Goal: Task Accomplishment & Management: Use online tool/utility

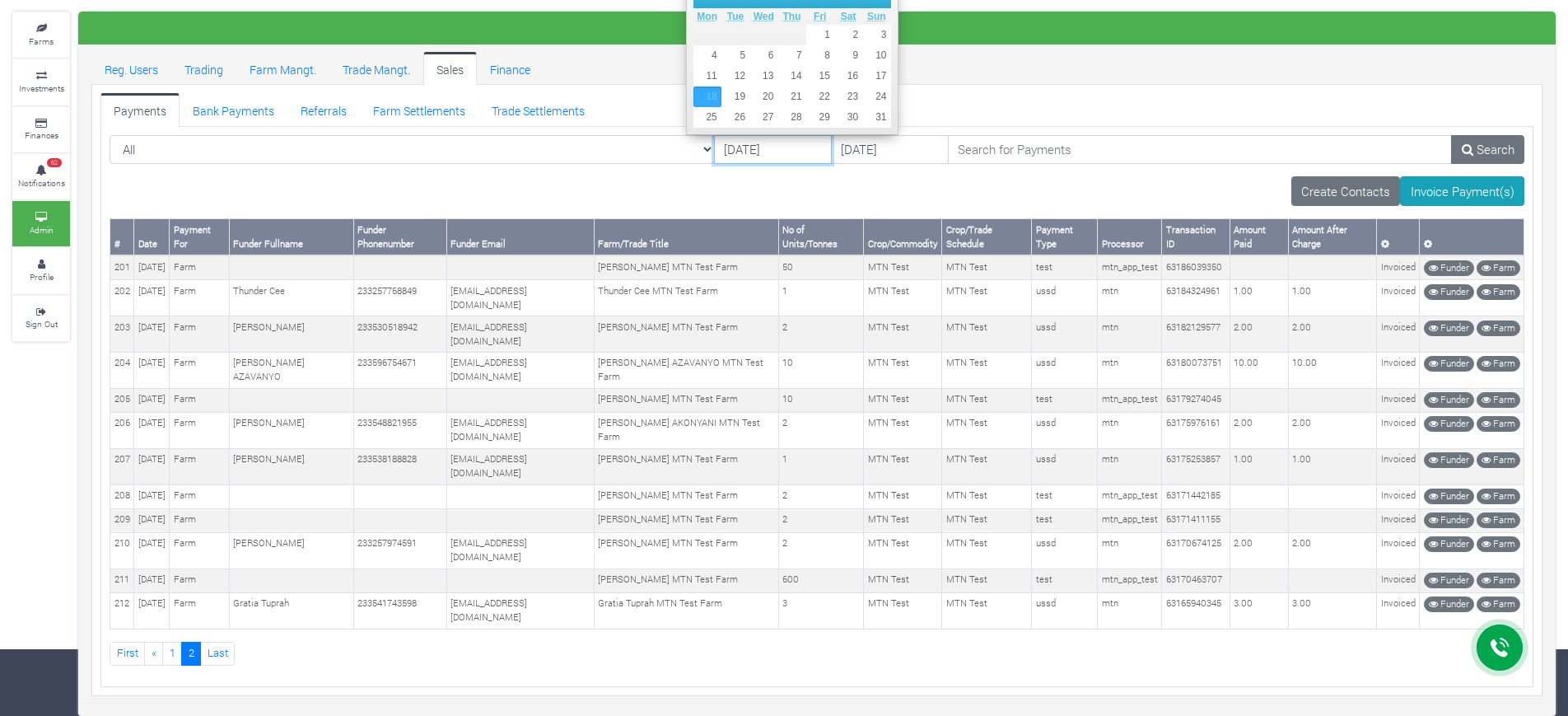
click at [714, 135] on input "[DATE]" at bounding box center [773, 149] width 118 height 30
type input "[DATE]"
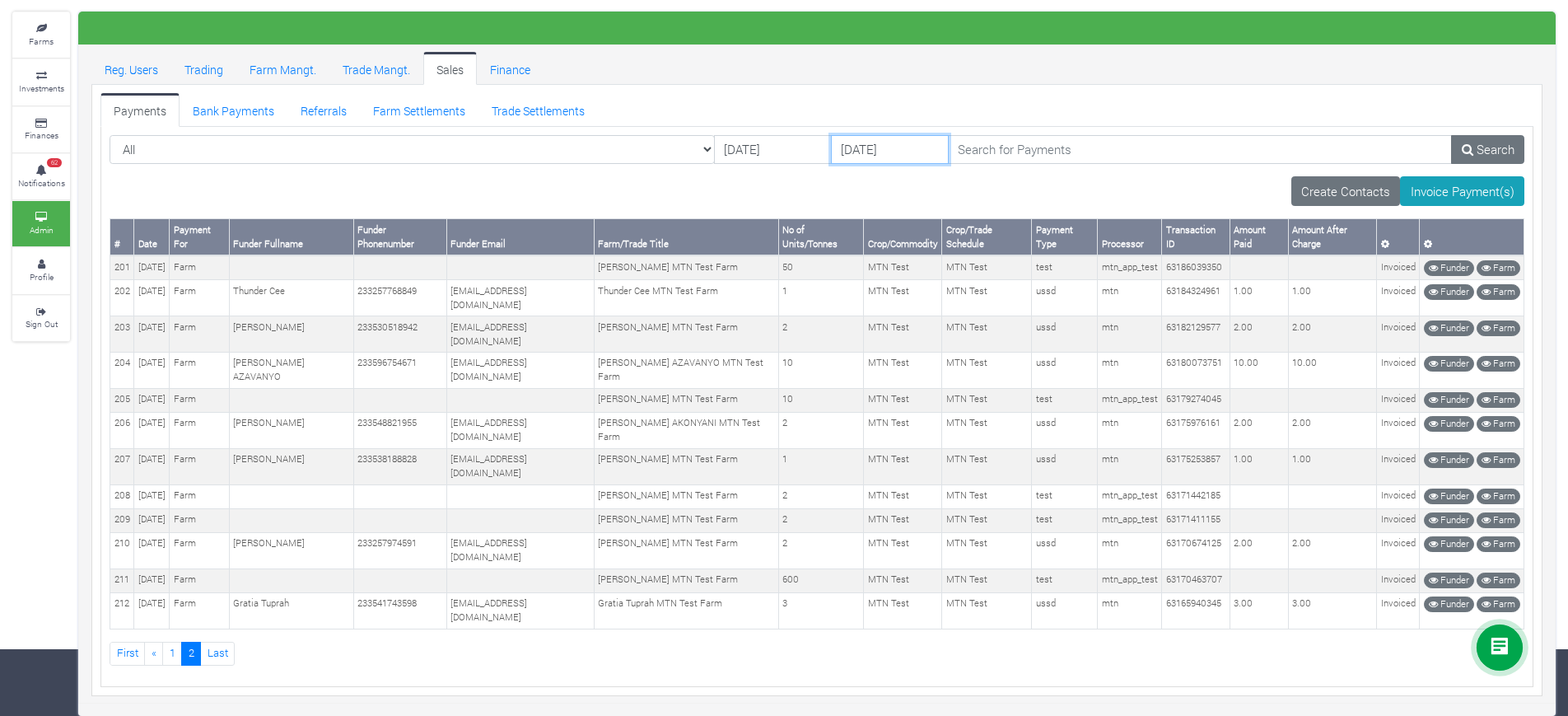
click at [831, 135] on input "23/08/2025" at bounding box center [889, 149] width 118 height 30
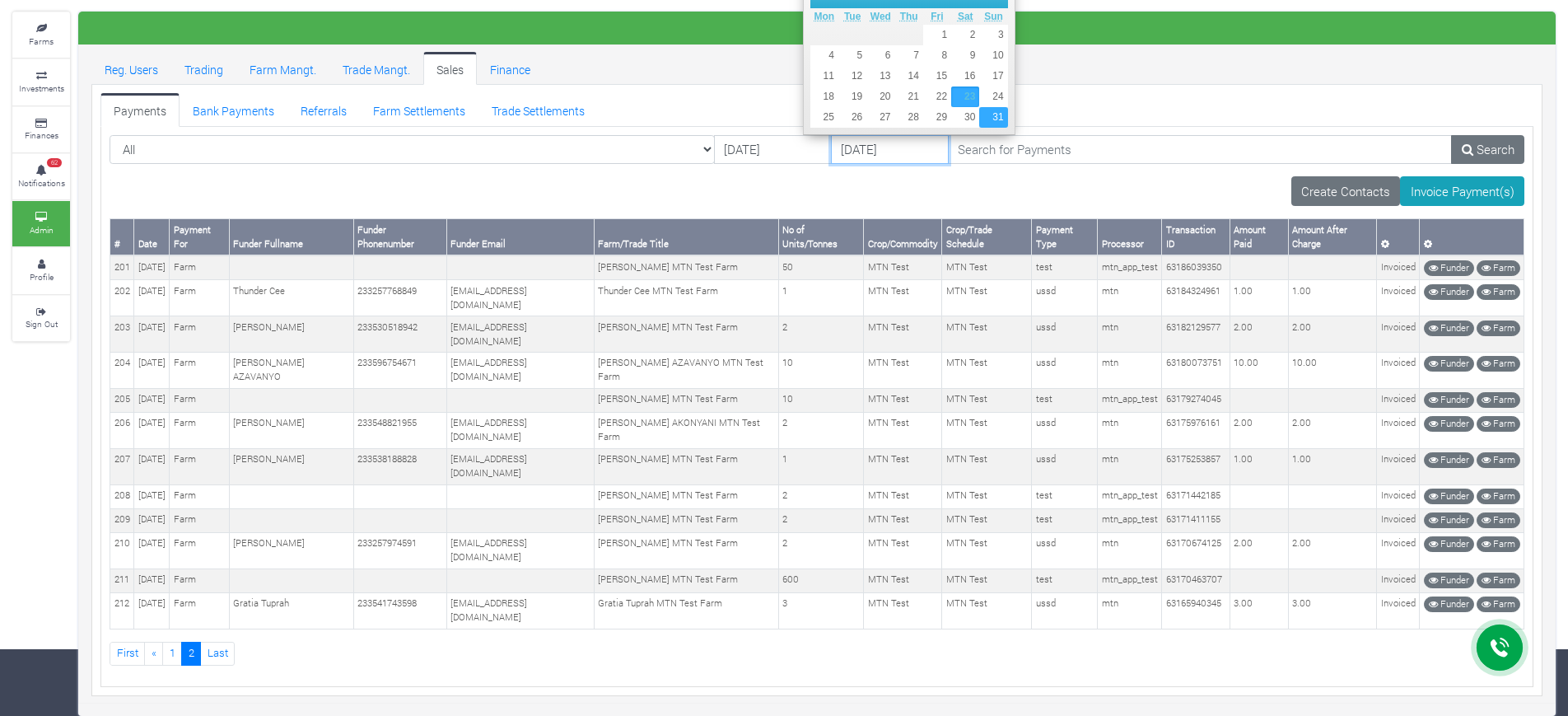
type input "[DATE]"
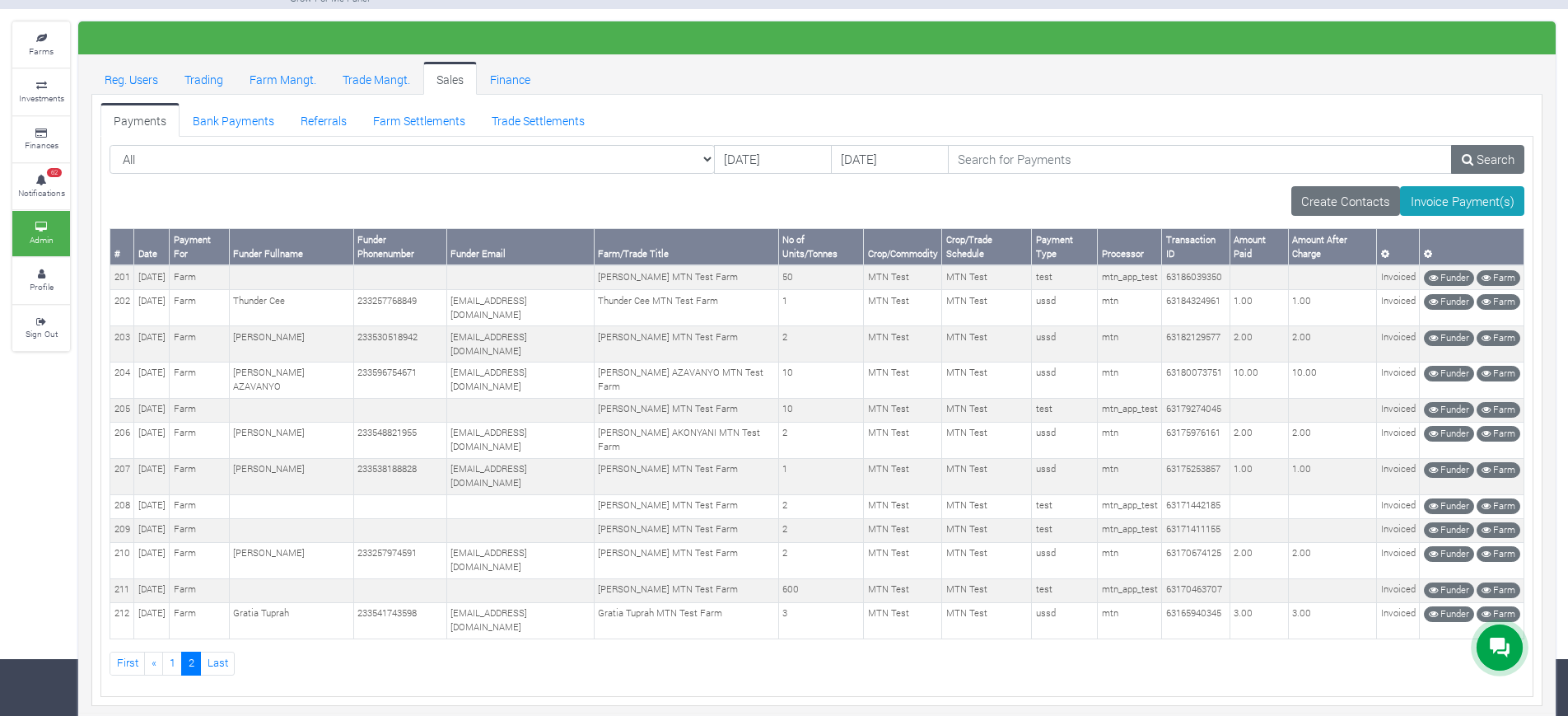
scroll to position [55, 0]
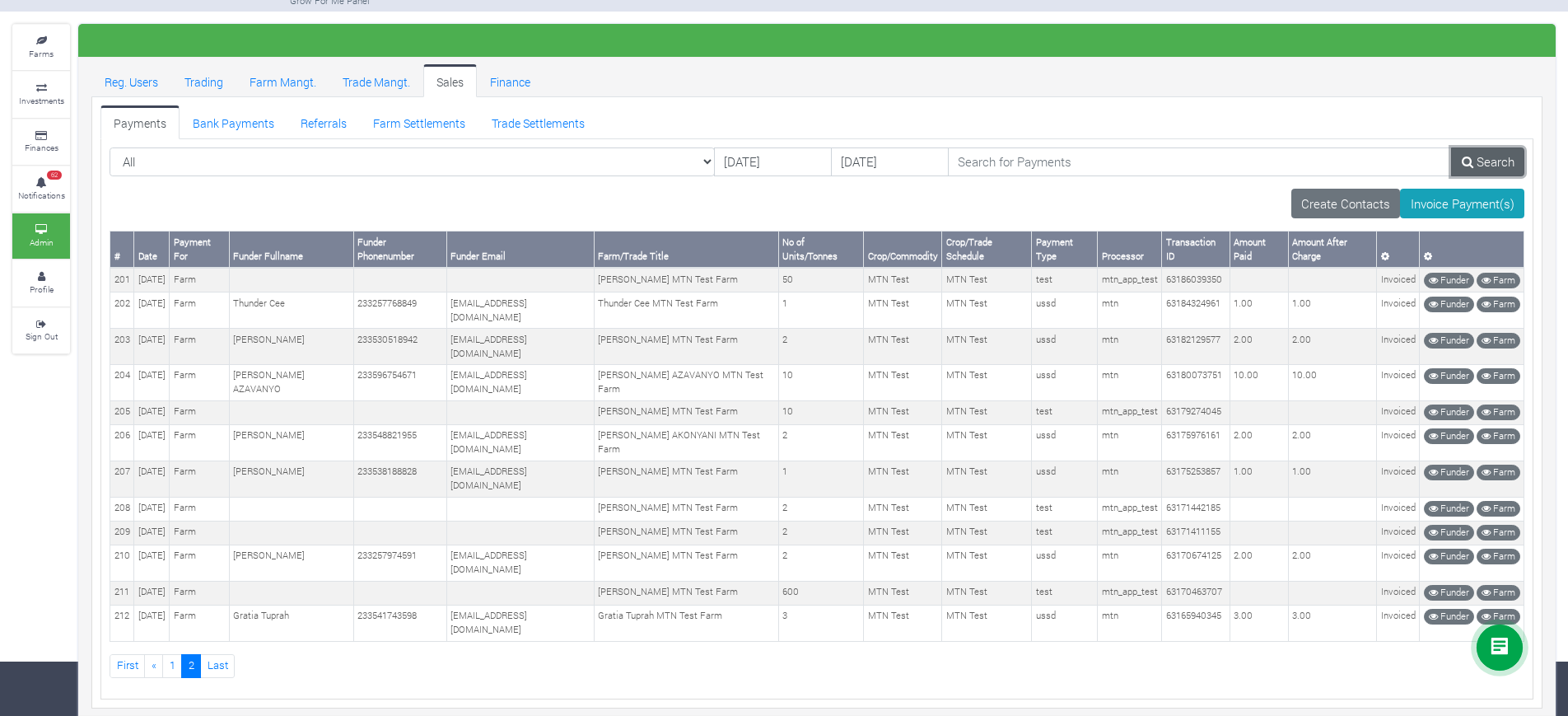
click at [1491, 160] on link "Search" at bounding box center [1488, 162] width 73 height 30
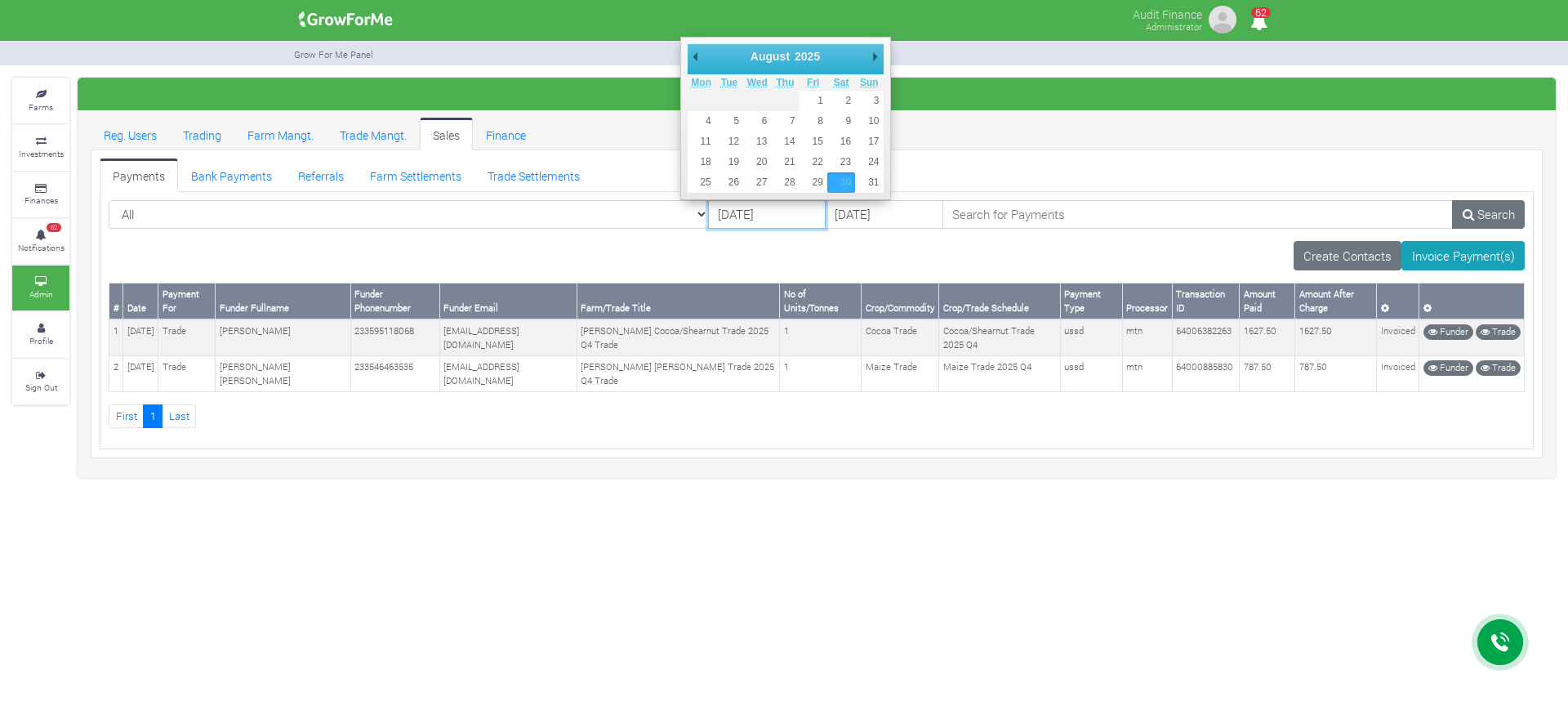
click at [708, 213] on input "[DATE]" at bounding box center [767, 214] width 117 height 30
type input "01/09/2025"
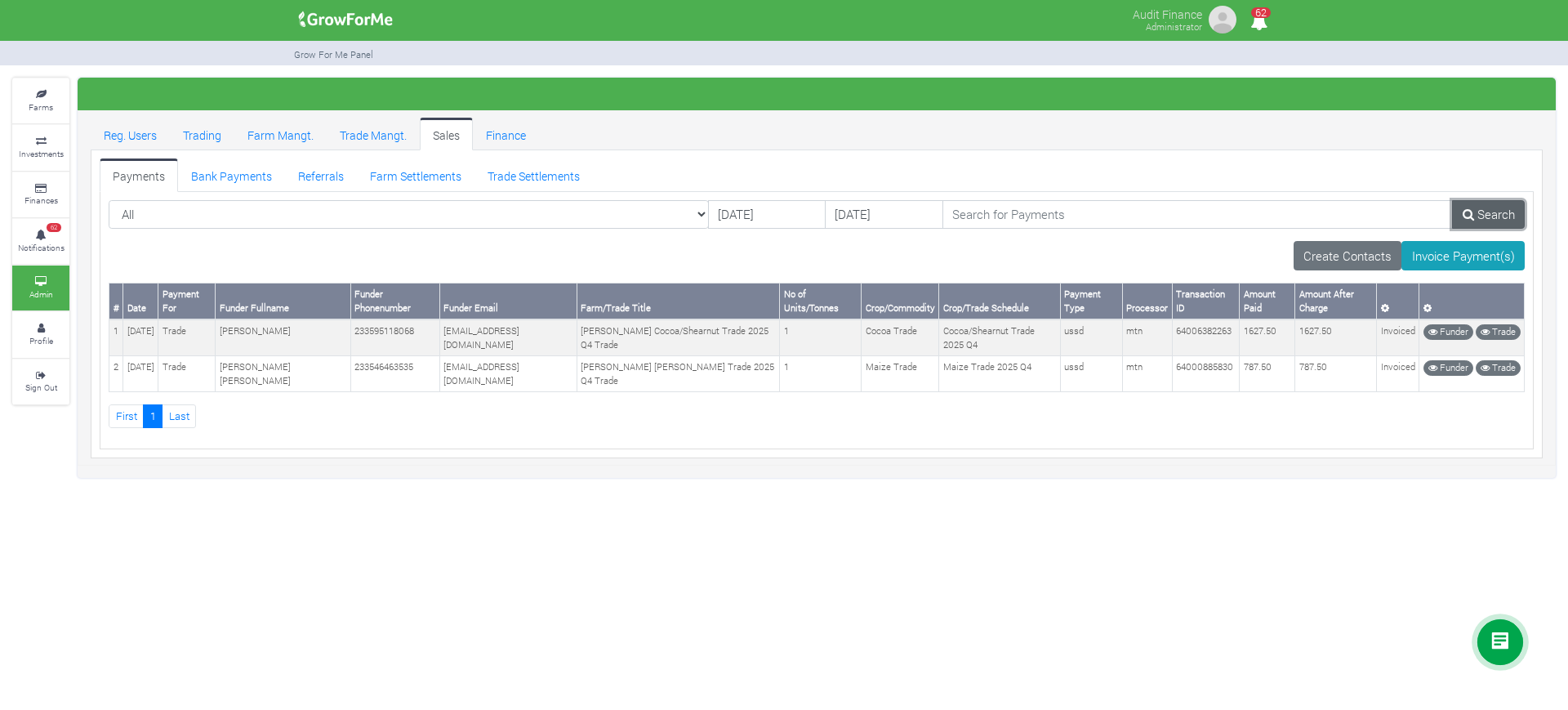
click at [1508, 221] on link "Search" at bounding box center [1488, 214] width 72 height 30
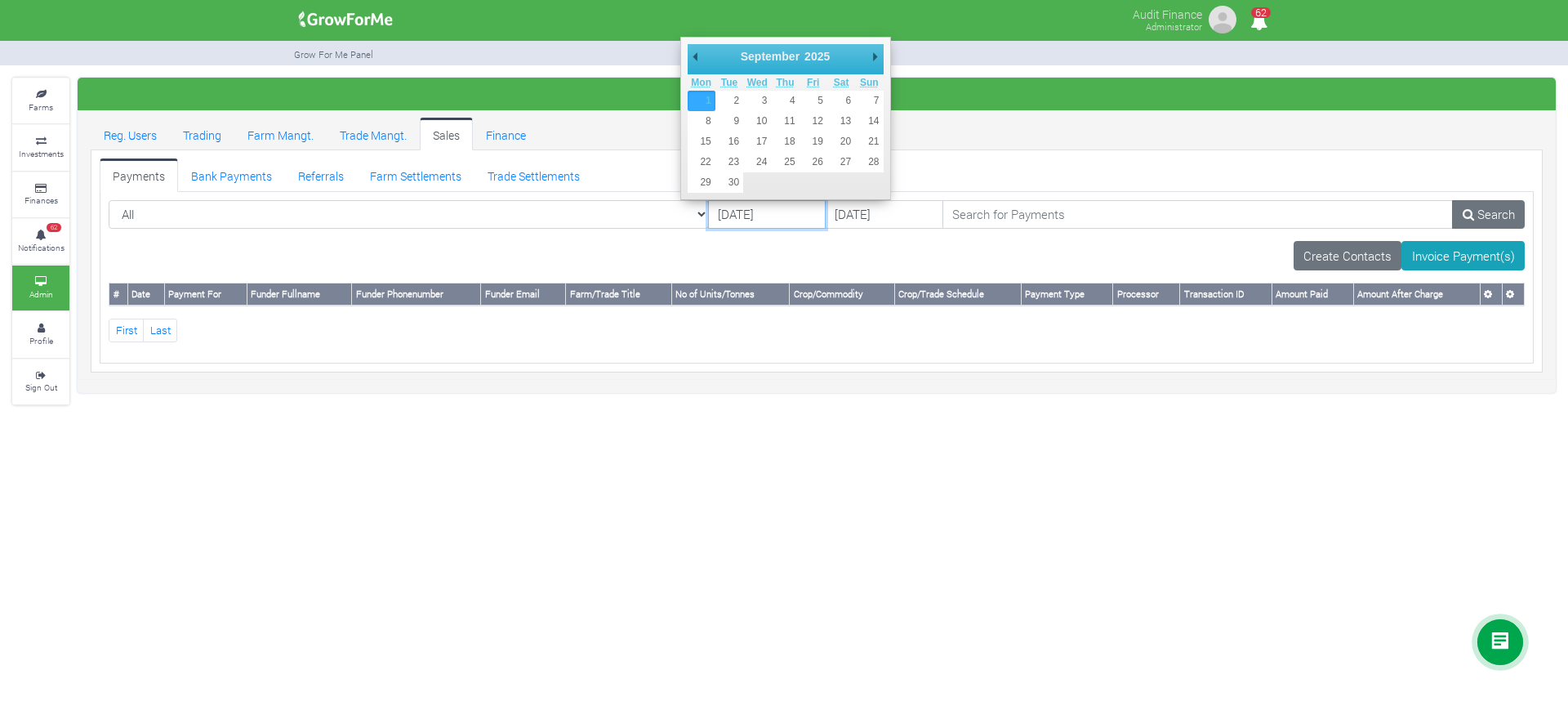
click at [708, 217] on input "01/09/2025" at bounding box center [767, 214] width 117 height 30
type input "29/08/2025"
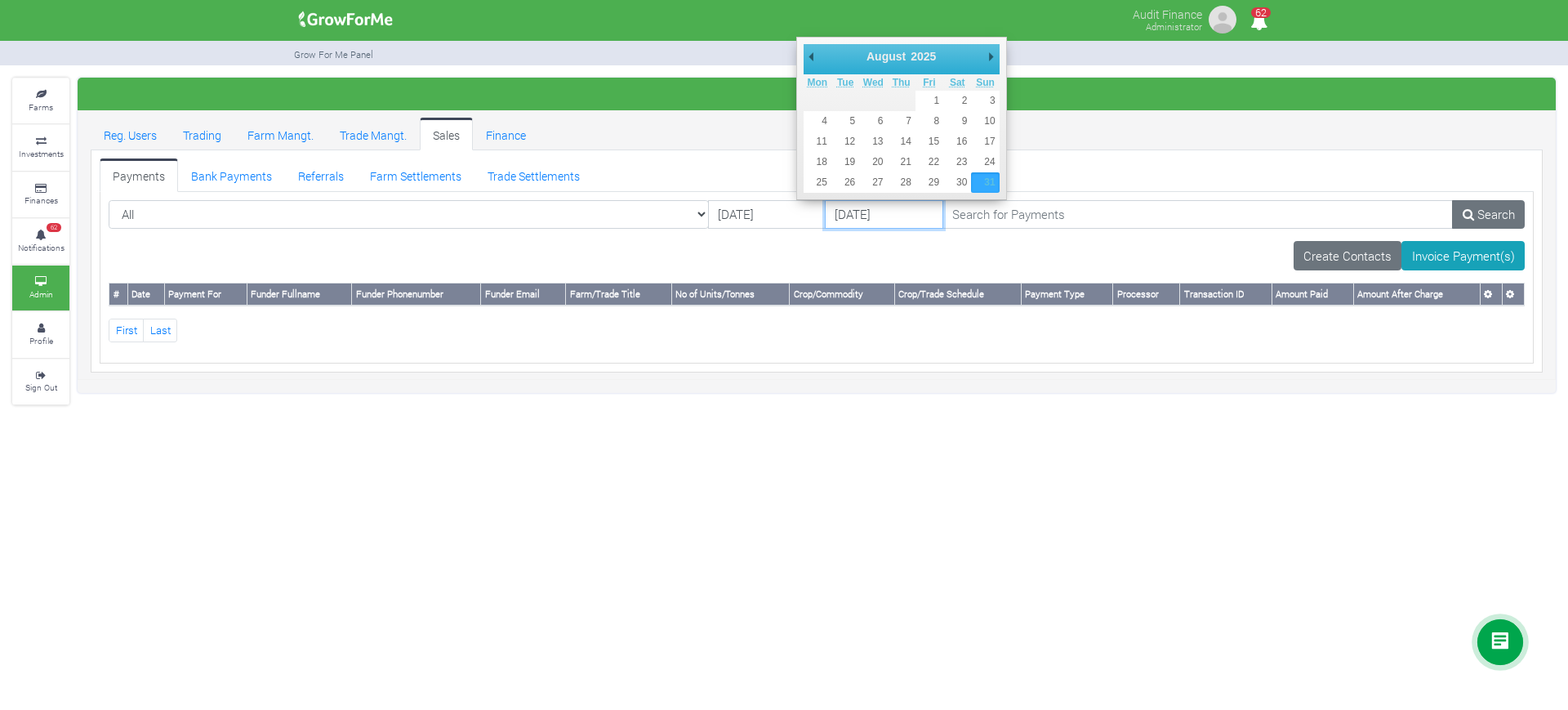
click at [833, 228] on input "31/08/2025" at bounding box center [883, 214] width 117 height 30
type input "01/09/2025"
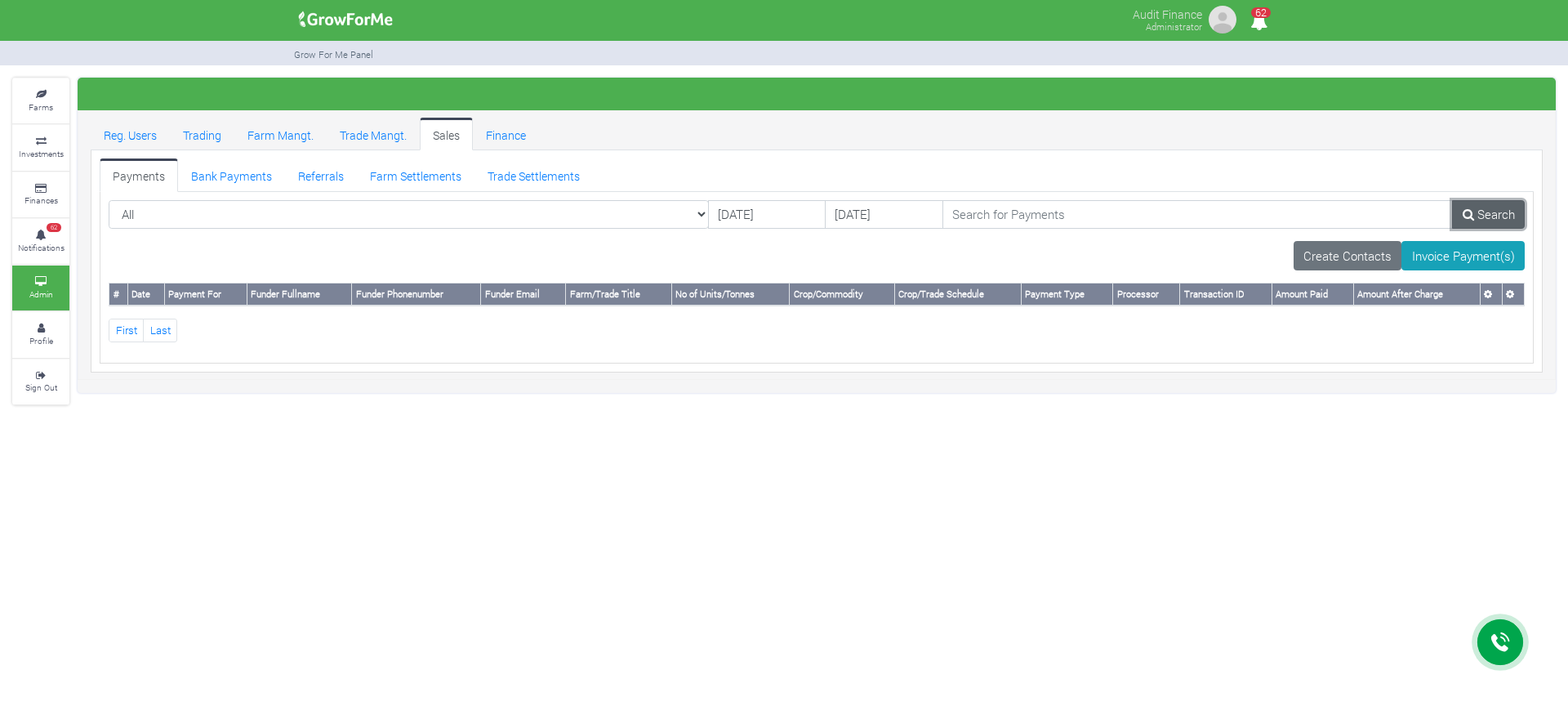
click at [1500, 221] on link "Search" at bounding box center [1488, 214] width 72 height 30
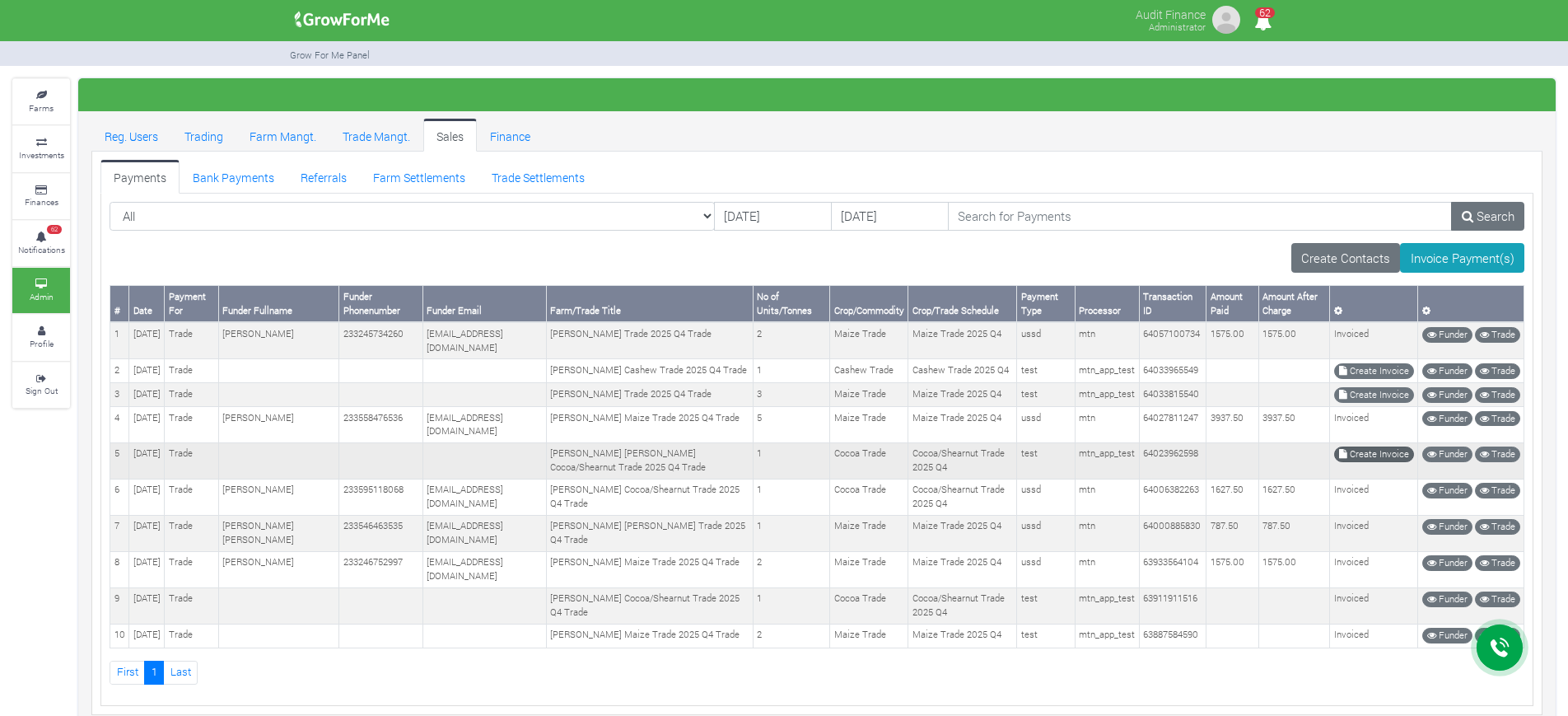
scroll to position [56, 0]
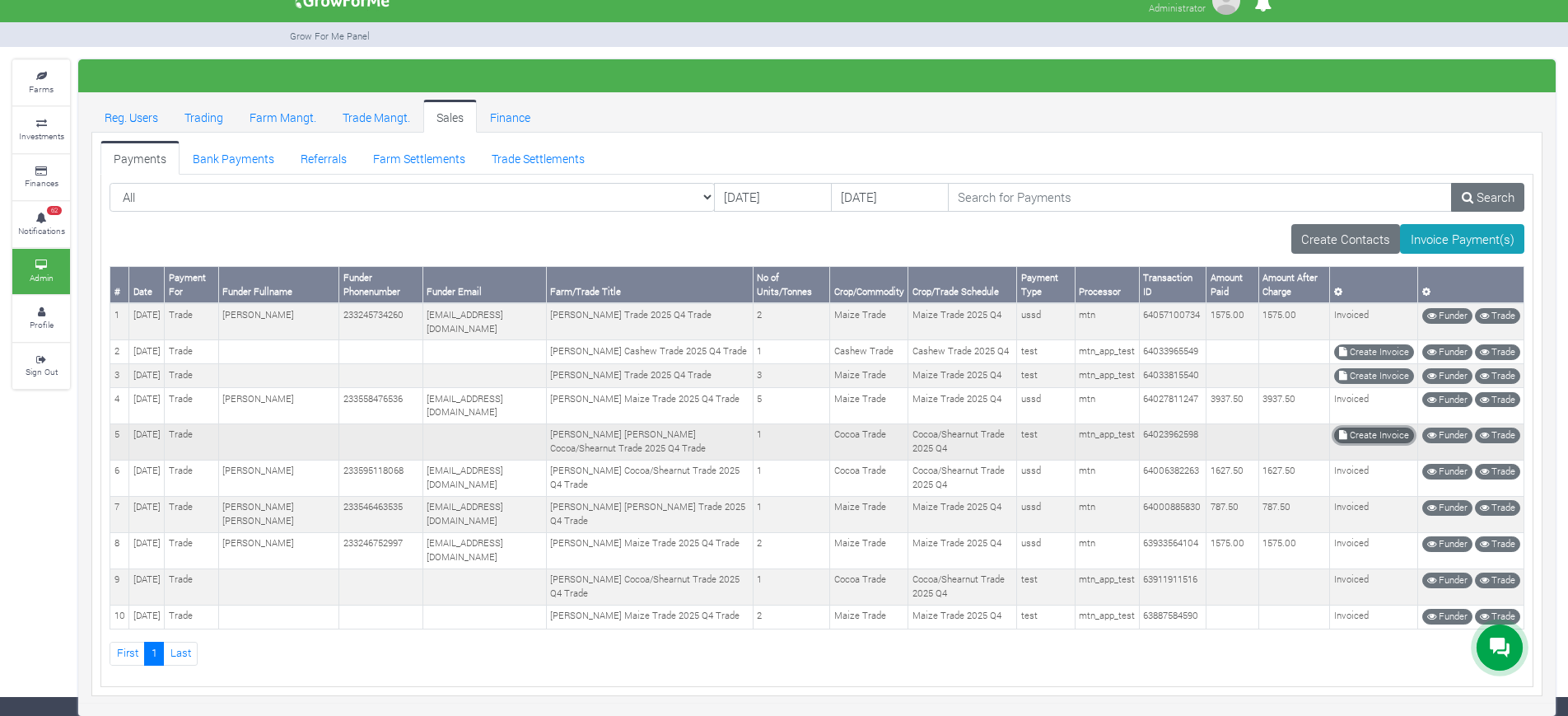
click at [1370, 429] on link "Create Invoice" at bounding box center [1374, 435] width 80 height 15
click at [1365, 368] on link "Create Invoice" at bounding box center [1374, 375] width 80 height 15
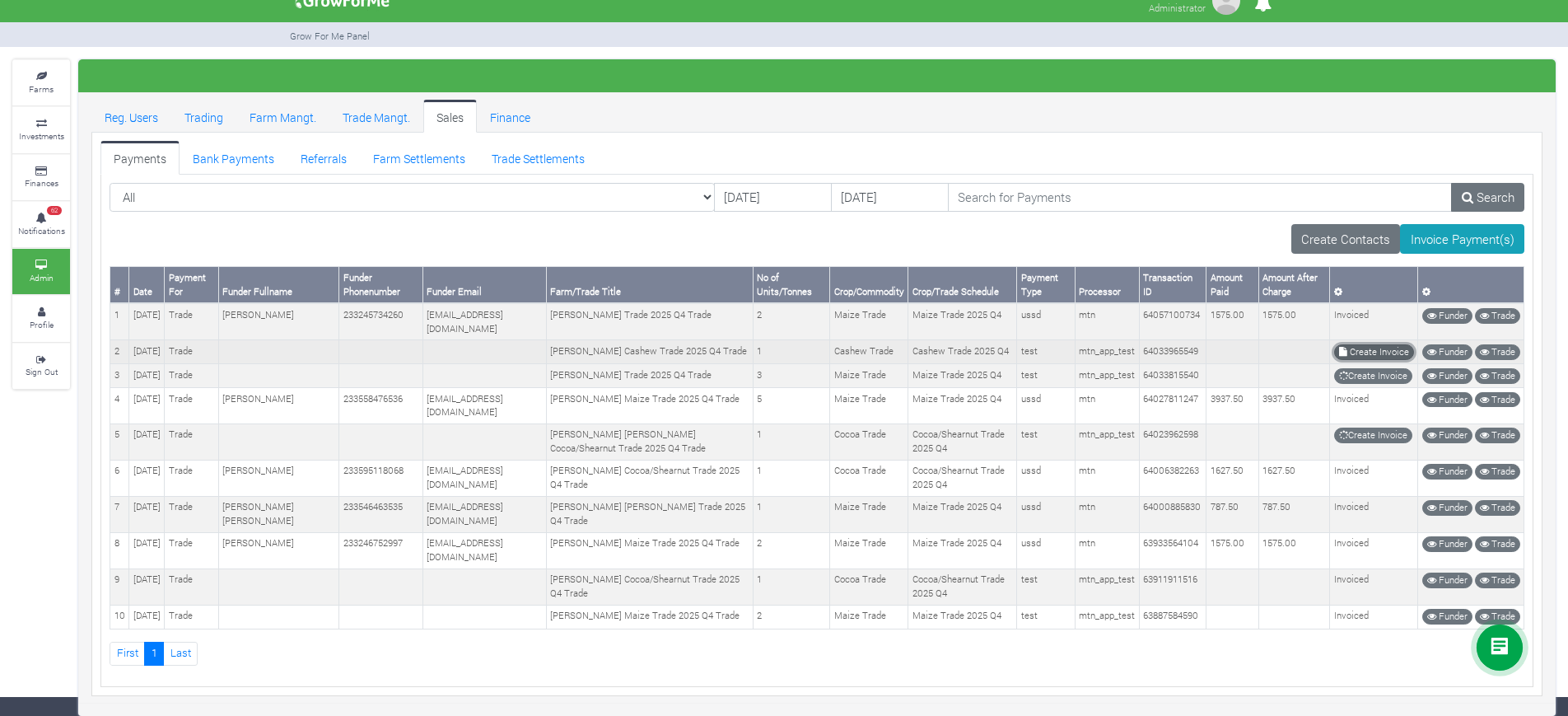
click at [1383, 344] on link "Create Invoice" at bounding box center [1374, 352] width 80 height 15
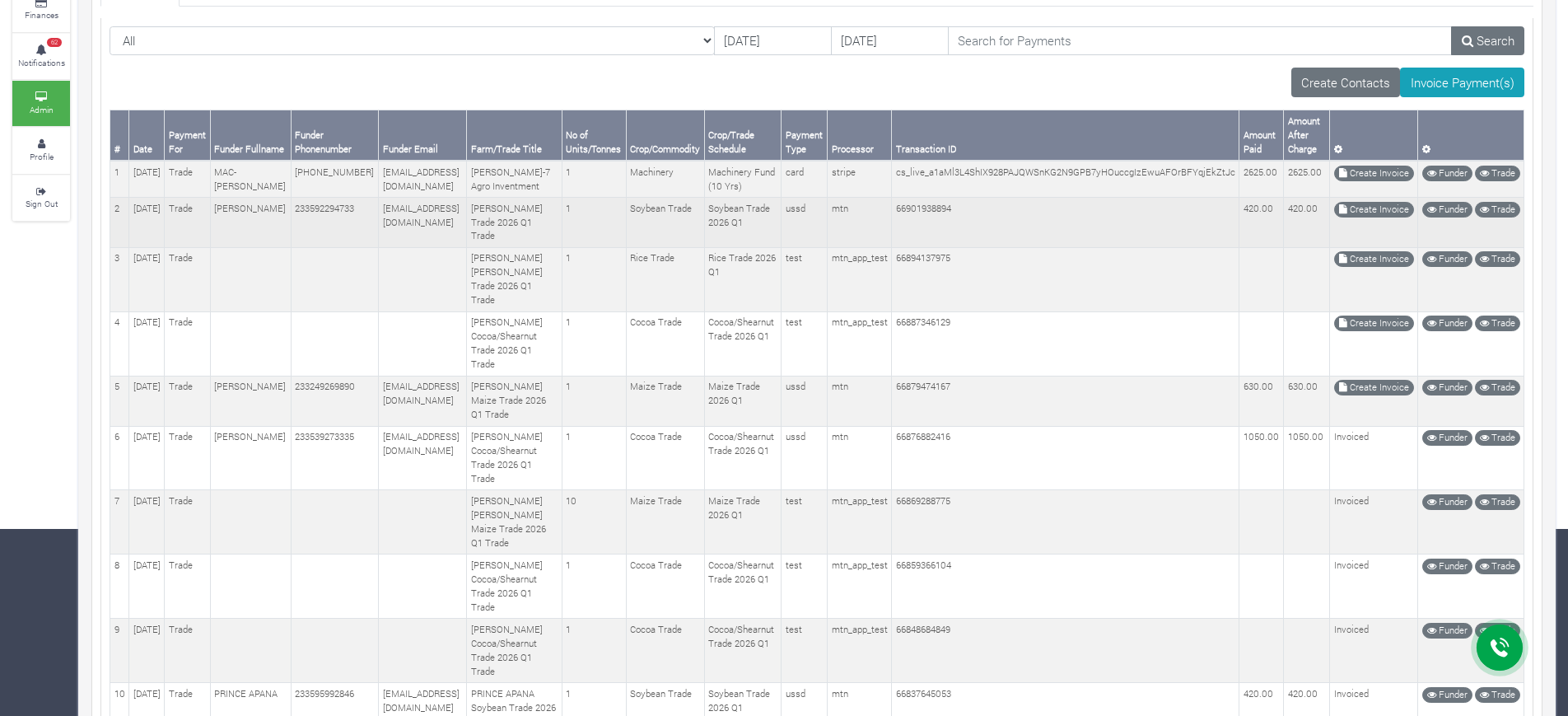
scroll to position [179, 0]
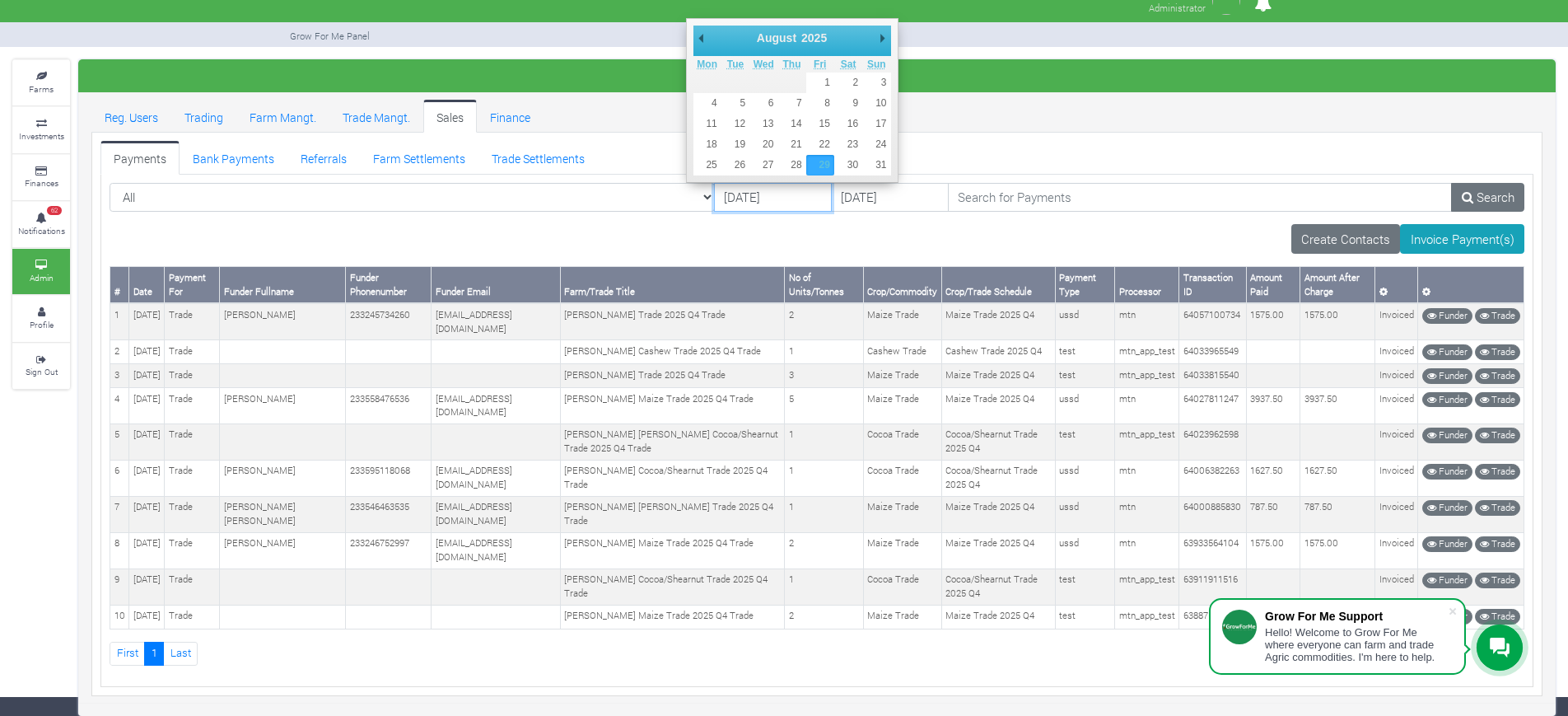
click at [714, 183] on input "29/08/2025" at bounding box center [773, 198] width 118 height 30
type input "[DATE]"
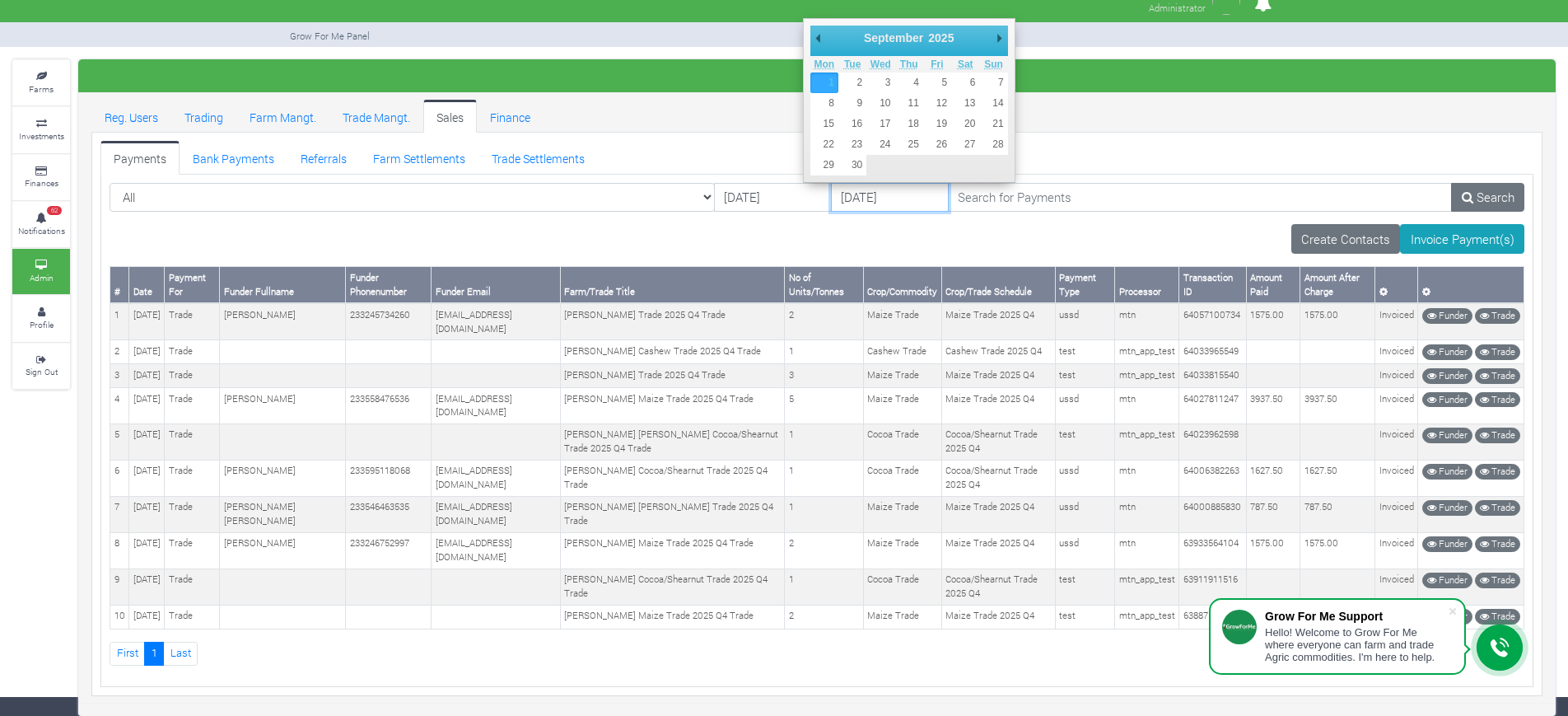
click at [831, 183] on input "01/09/2025" at bounding box center [889, 198] width 118 height 30
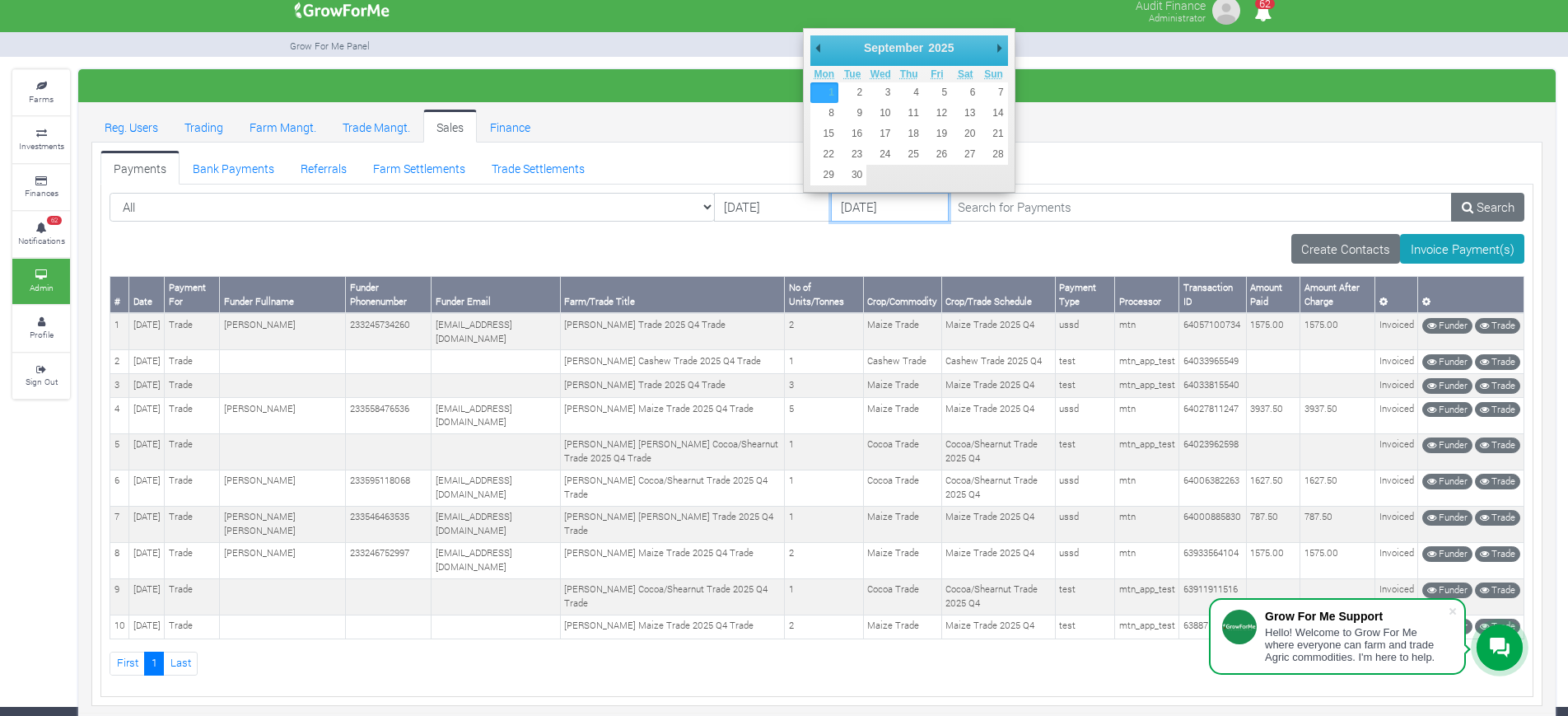
scroll to position [6, 0]
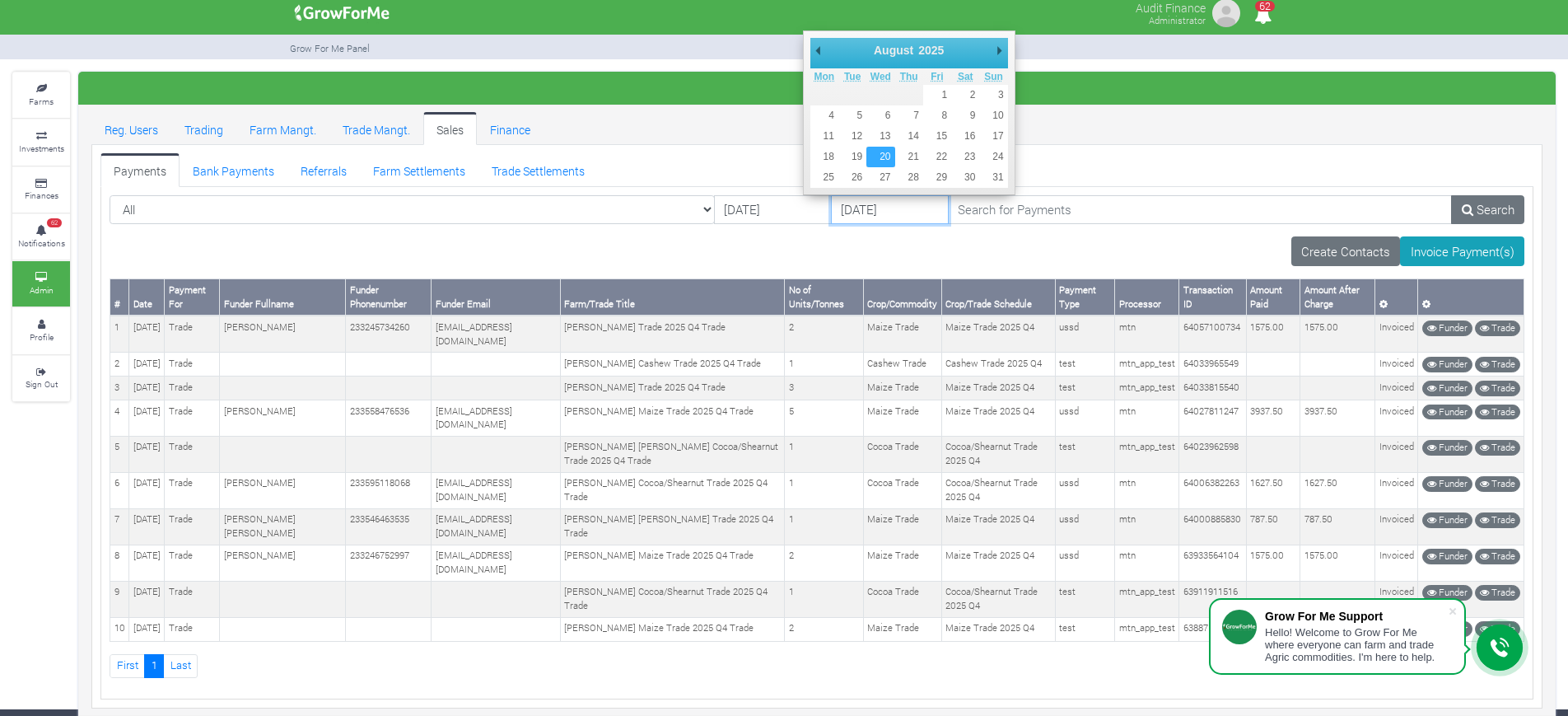
type input "[DATE]"
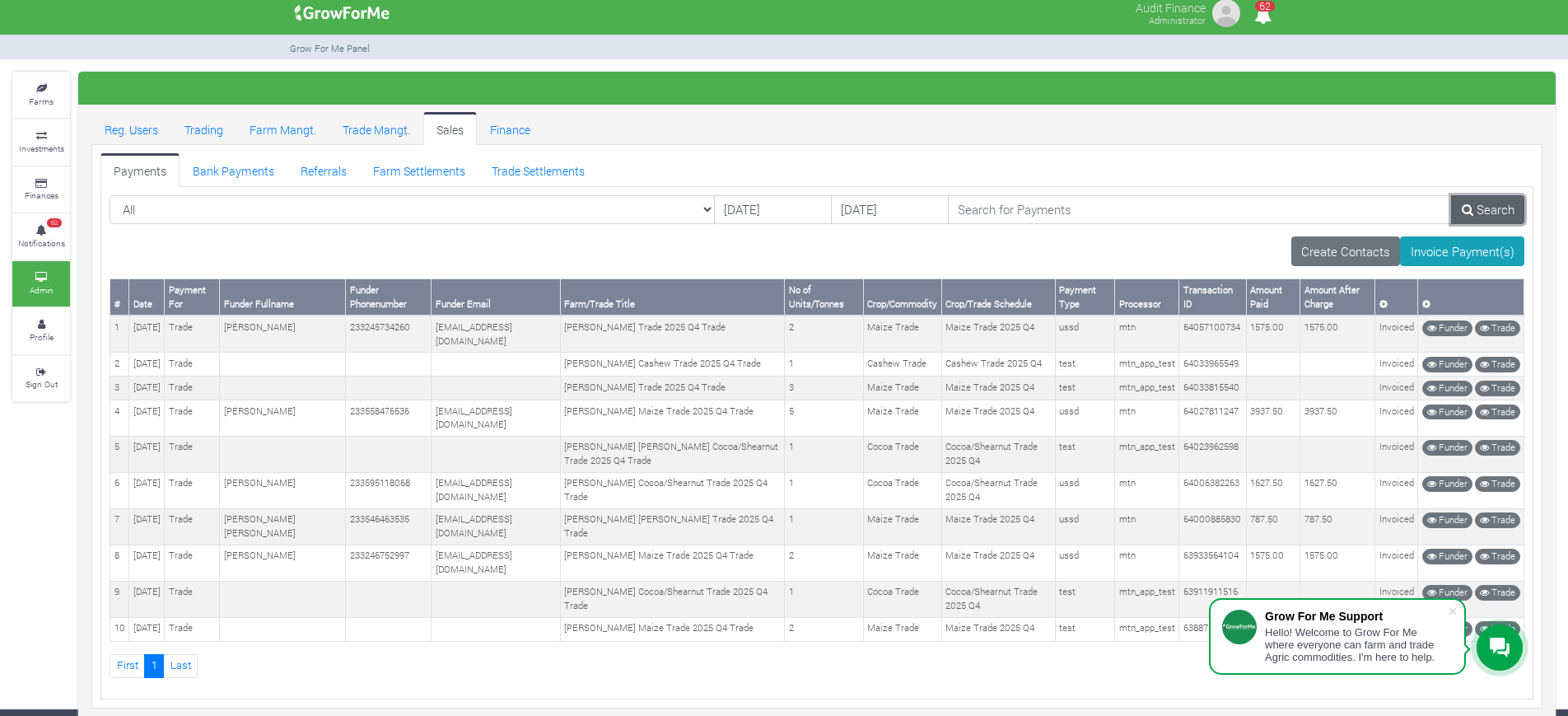
click at [1471, 218] on link "Search" at bounding box center [1488, 210] width 73 height 30
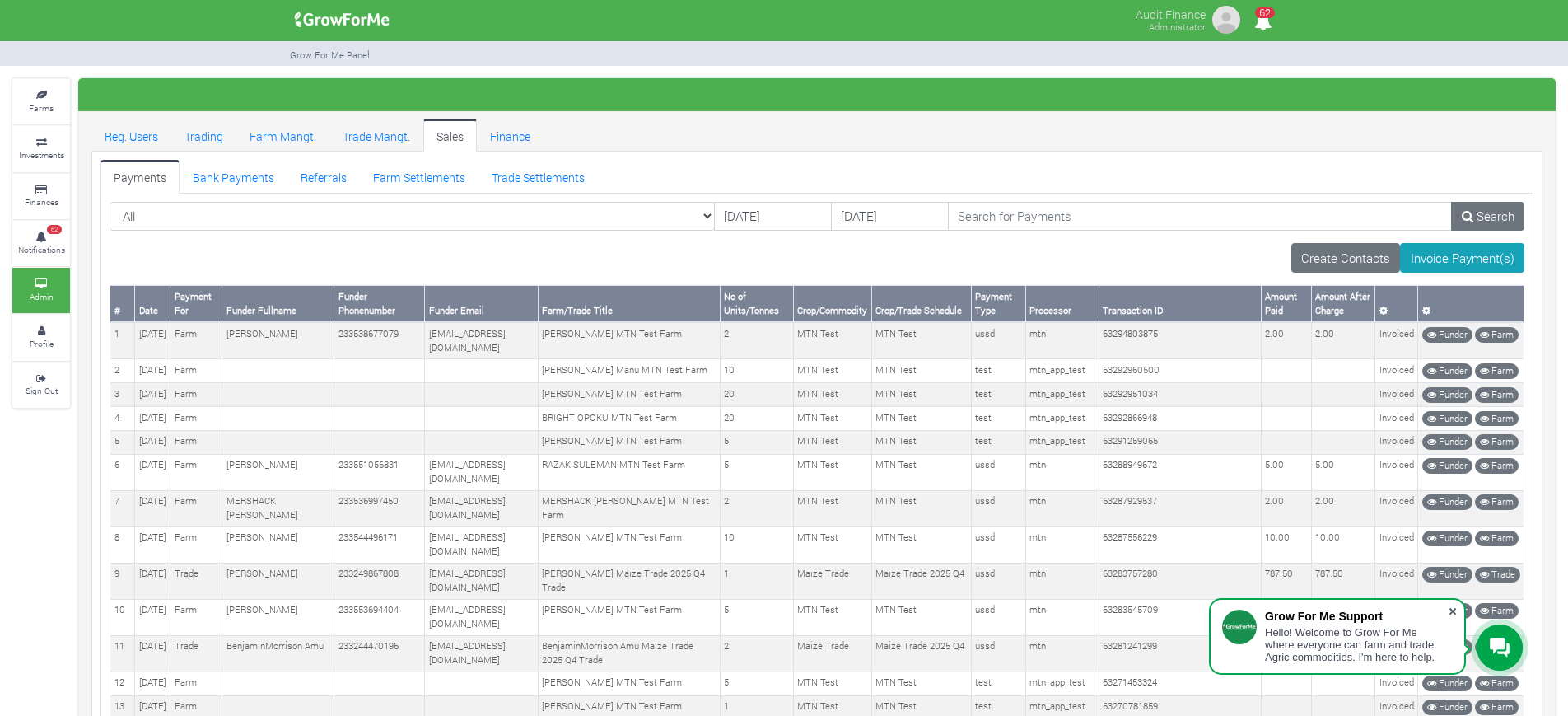
click at [1451, 615] on span at bounding box center [1452, 611] width 16 height 16
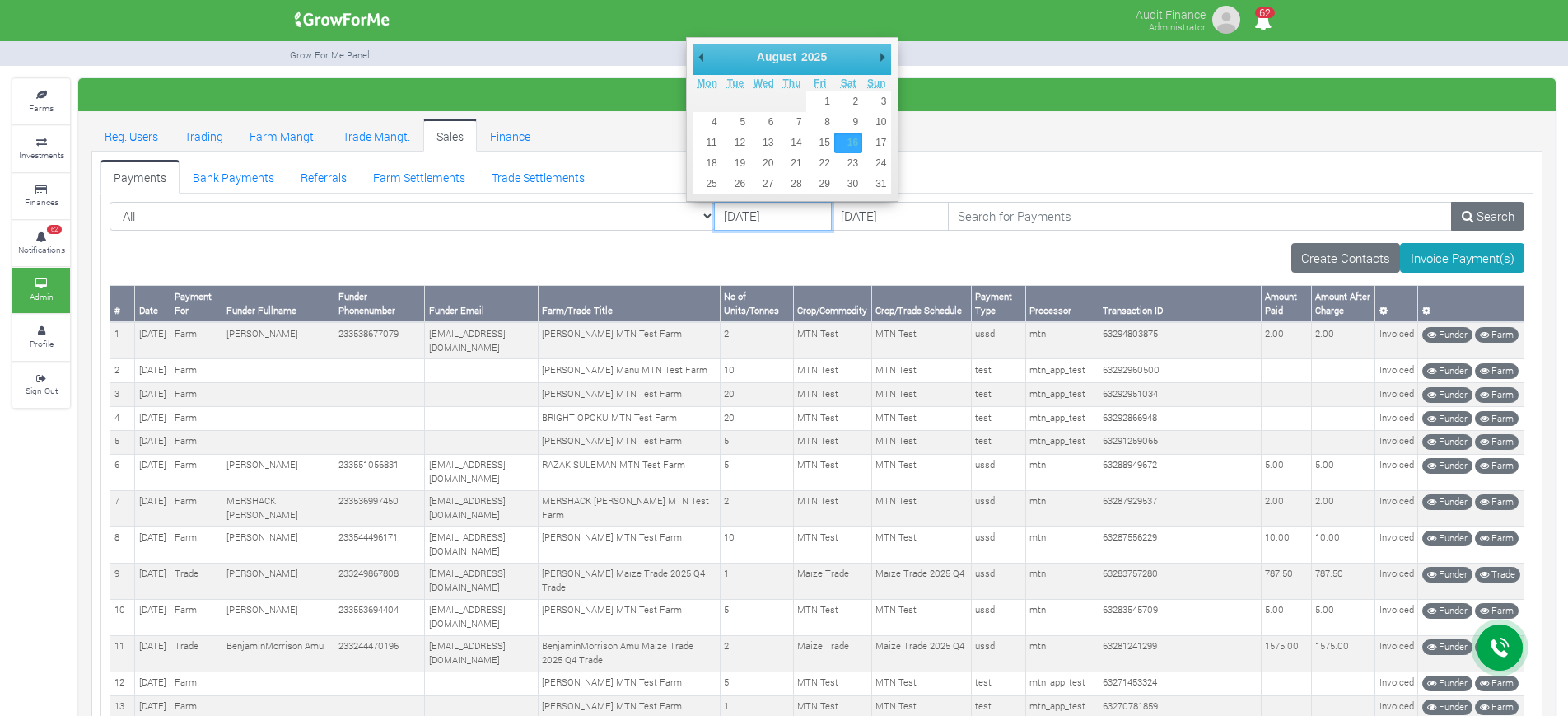
click at [714, 221] on input "16/08/2025" at bounding box center [773, 216] width 118 height 30
type input "20/08/2025"
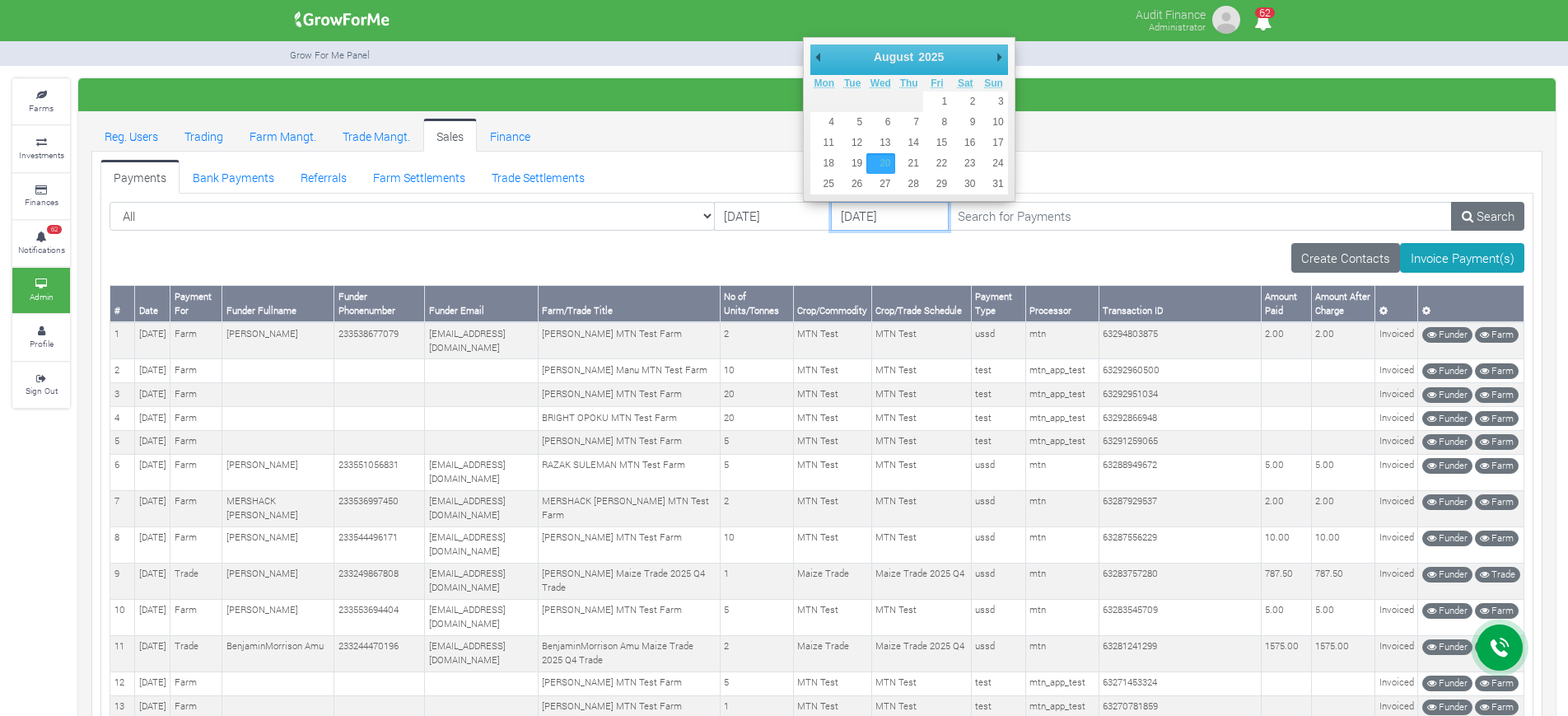
click at [831, 219] on input "20/08/2025" at bounding box center [889, 216] width 118 height 30
type input "25/08/2025"
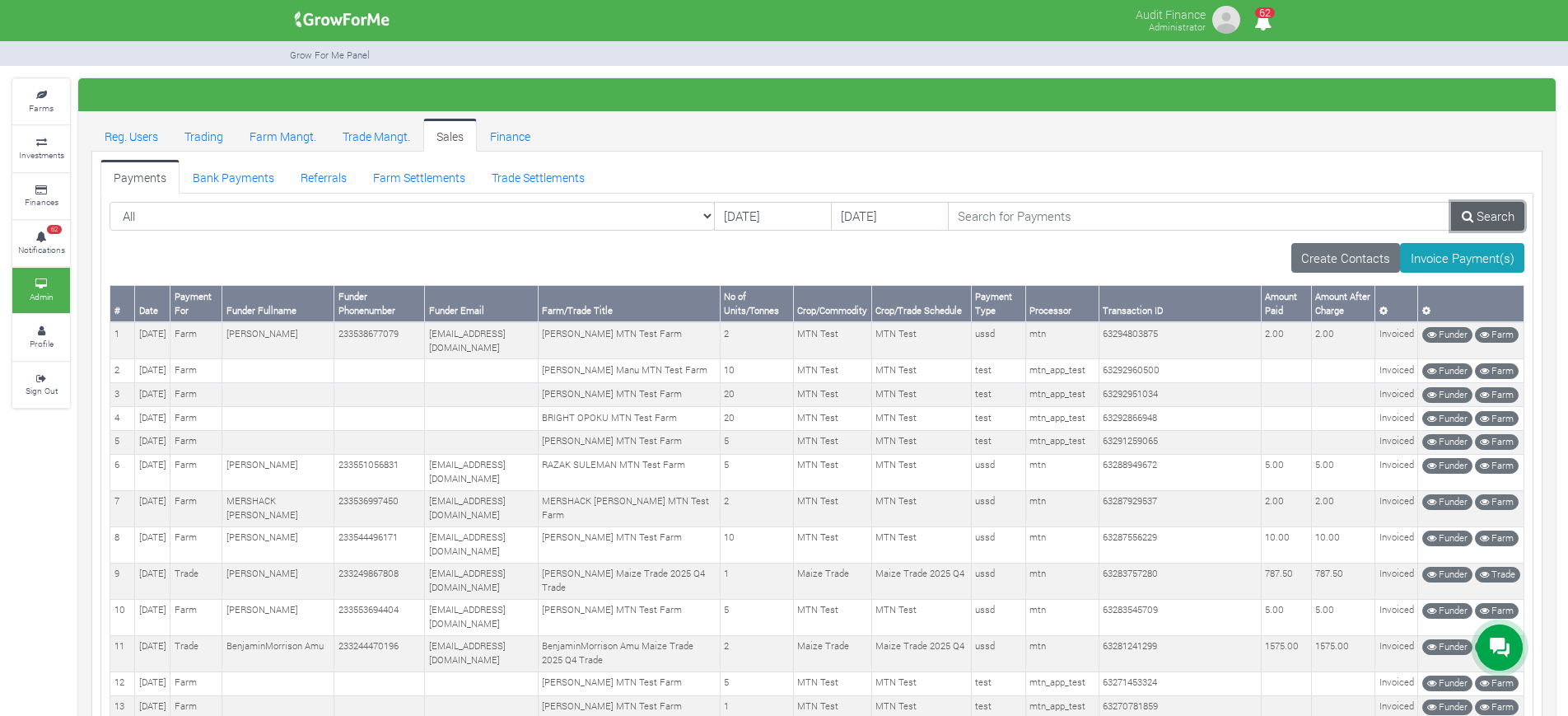
click at [1496, 223] on link "Search" at bounding box center [1488, 216] width 73 height 30
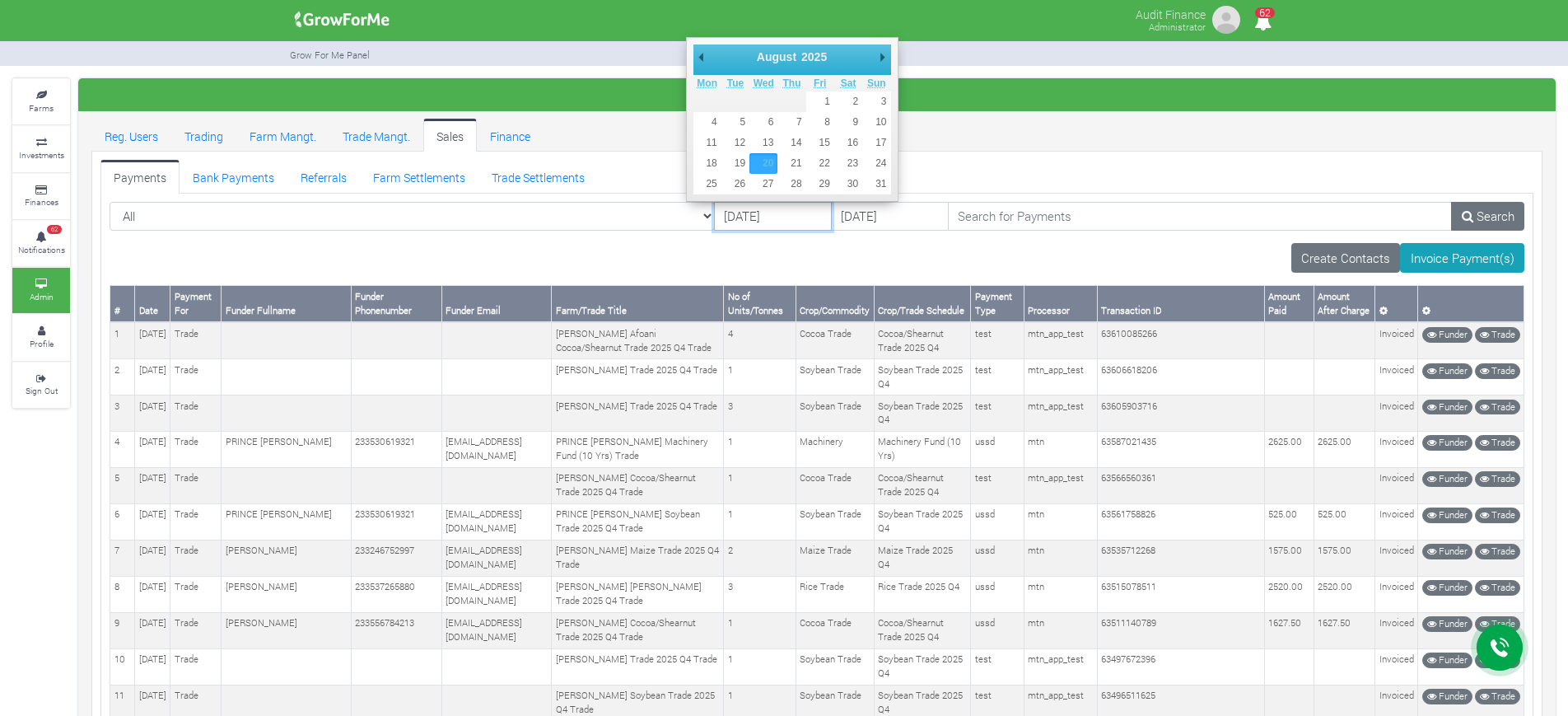
click at [714, 218] on input "20/08/2025" at bounding box center [773, 216] width 118 height 30
type input "16/08/2025"
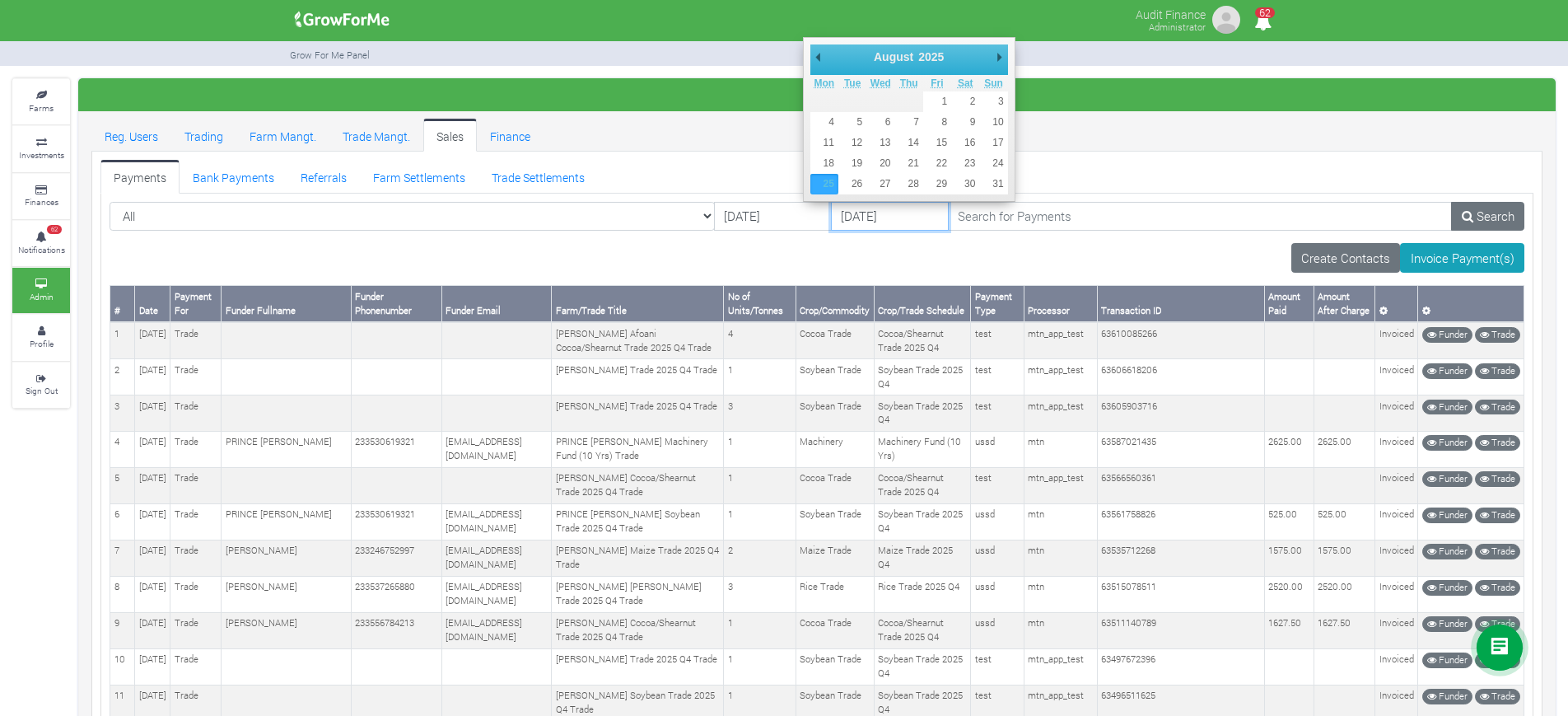
click at [831, 222] on input "25/08/2025" at bounding box center [889, 216] width 118 height 30
type input "19/08/2025"
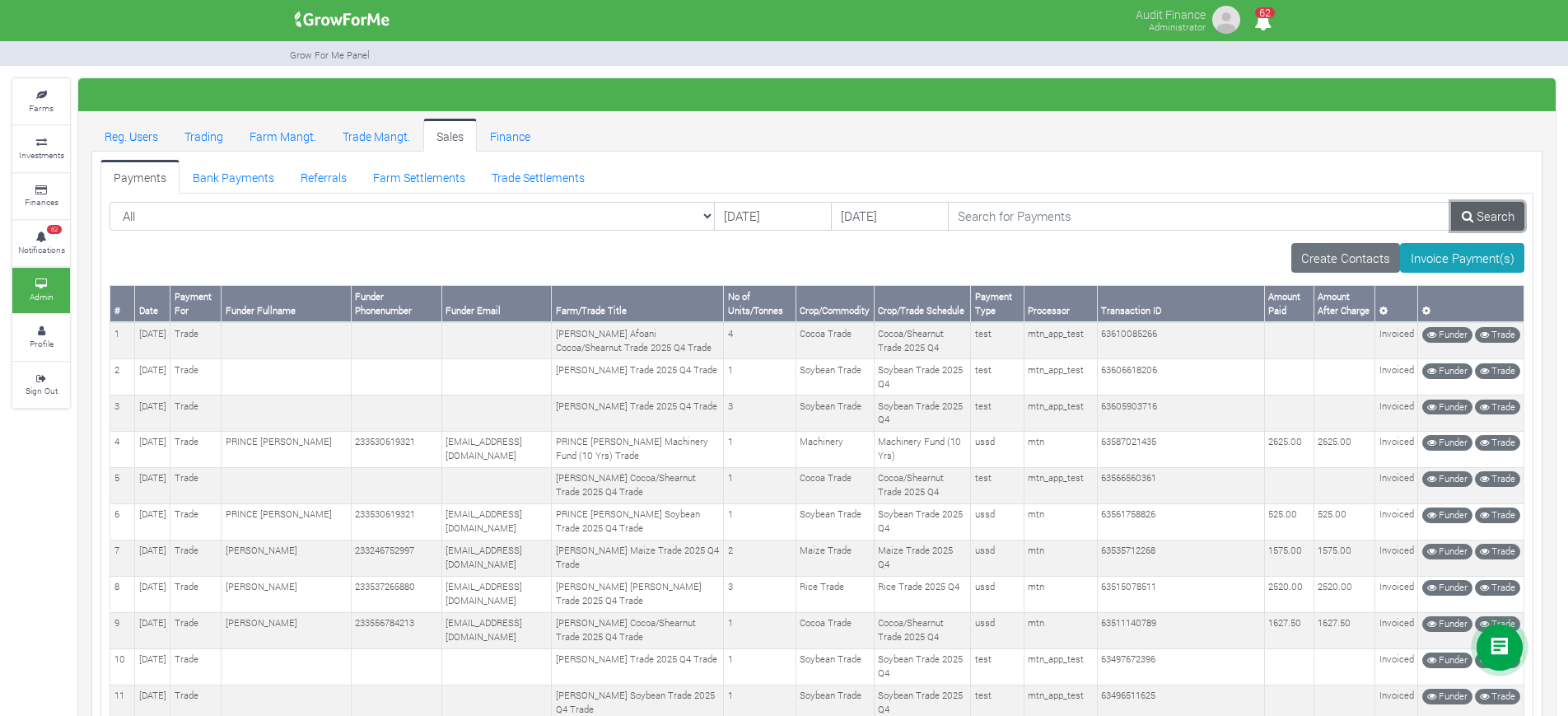
click at [1473, 219] on link "Search" at bounding box center [1488, 216] width 73 height 30
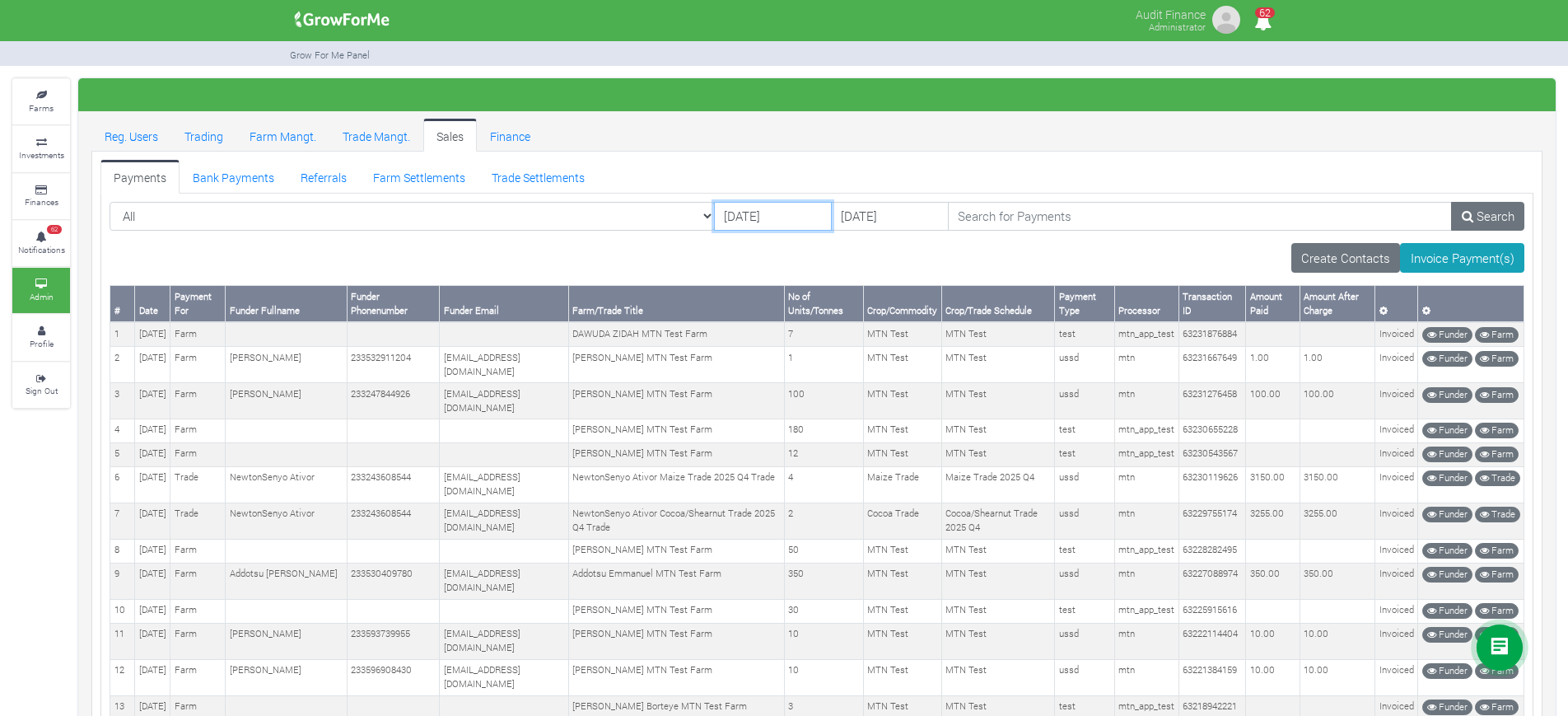
click at [714, 221] on input "16/08/2025" at bounding box center [773, 216] width 118 height 30
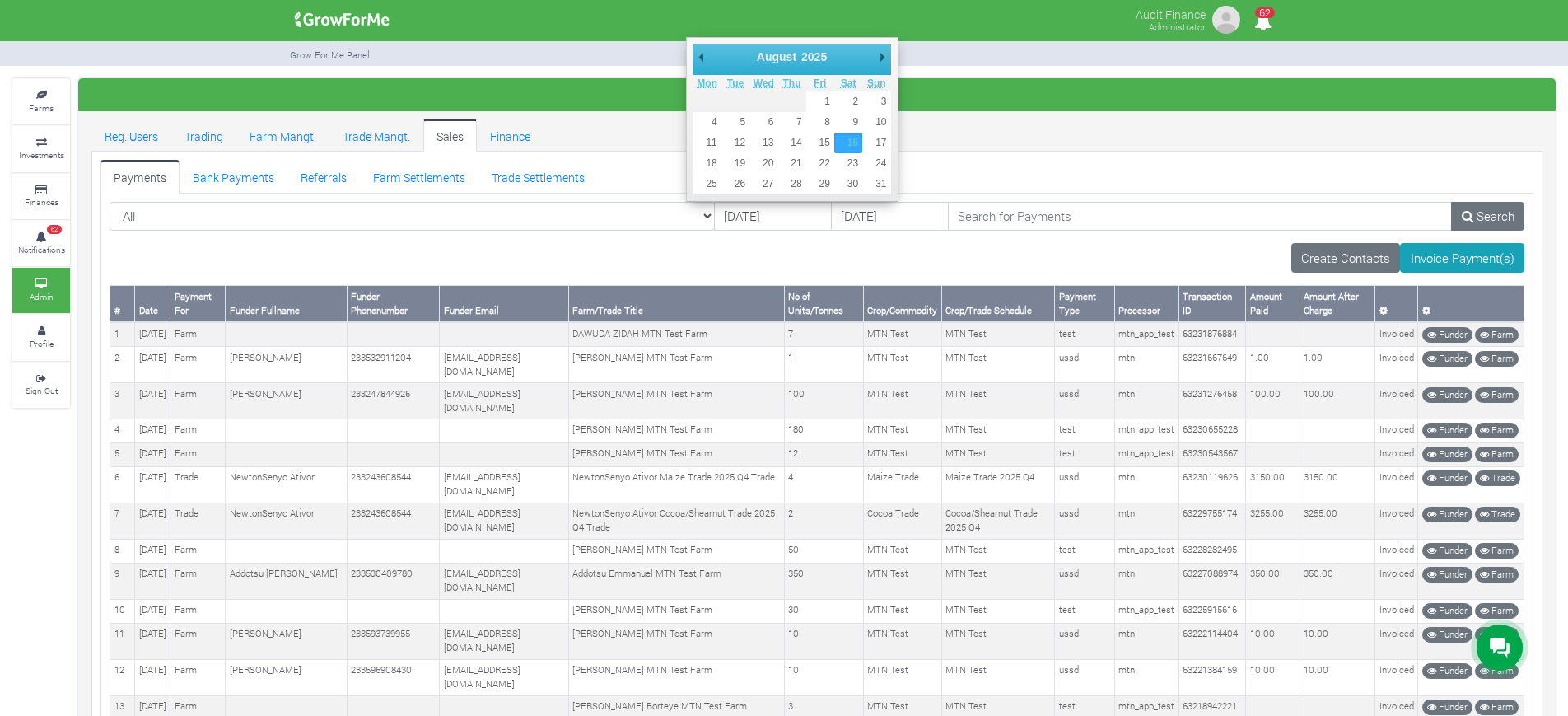
click at [787, 61] on select "January February March April May June July August September October November De…" at bounding box center [792, 56] width 75 height 16
type input "[DATE]"
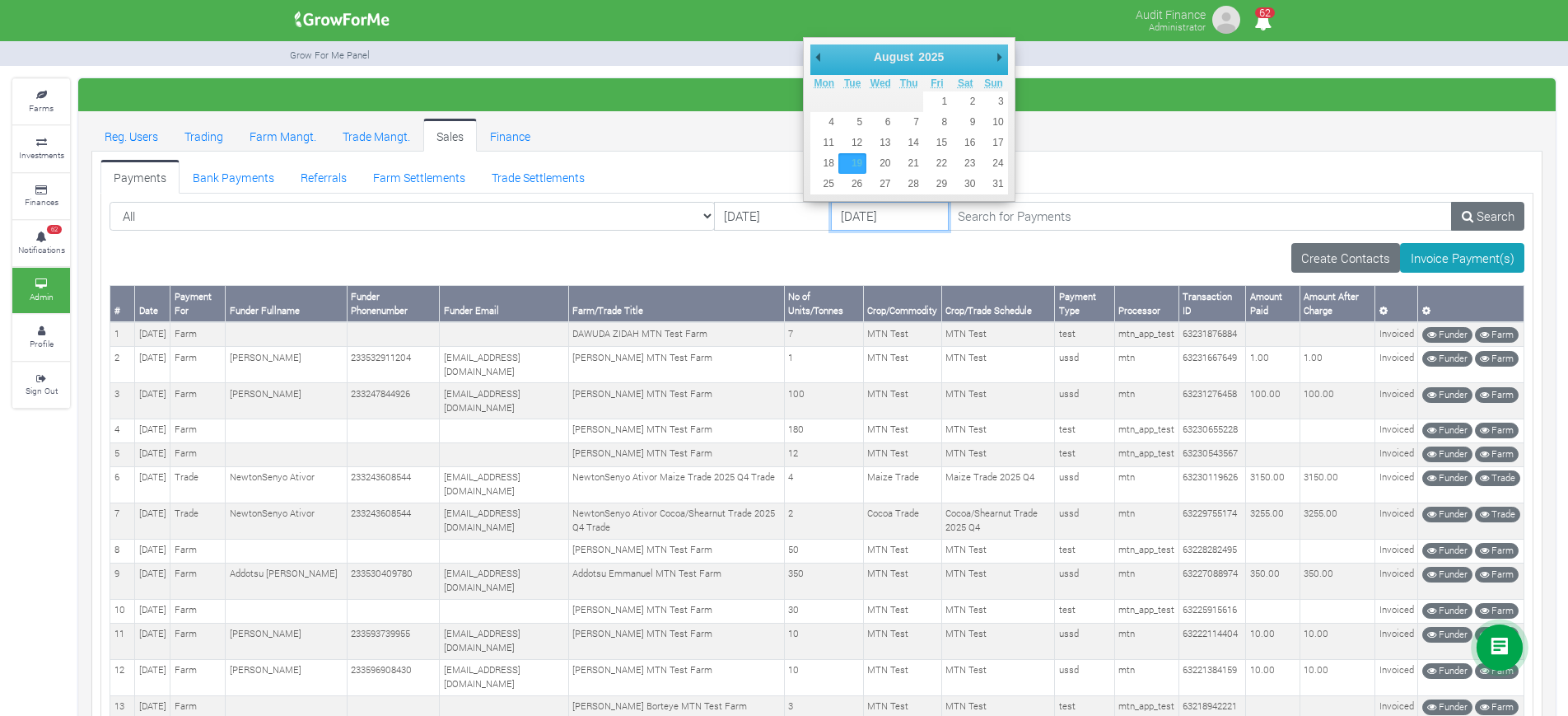
click at [831, 218] on input "19/08/2025" at bounding box center [889, 216] width 118 height 30
type input "[DATE]"
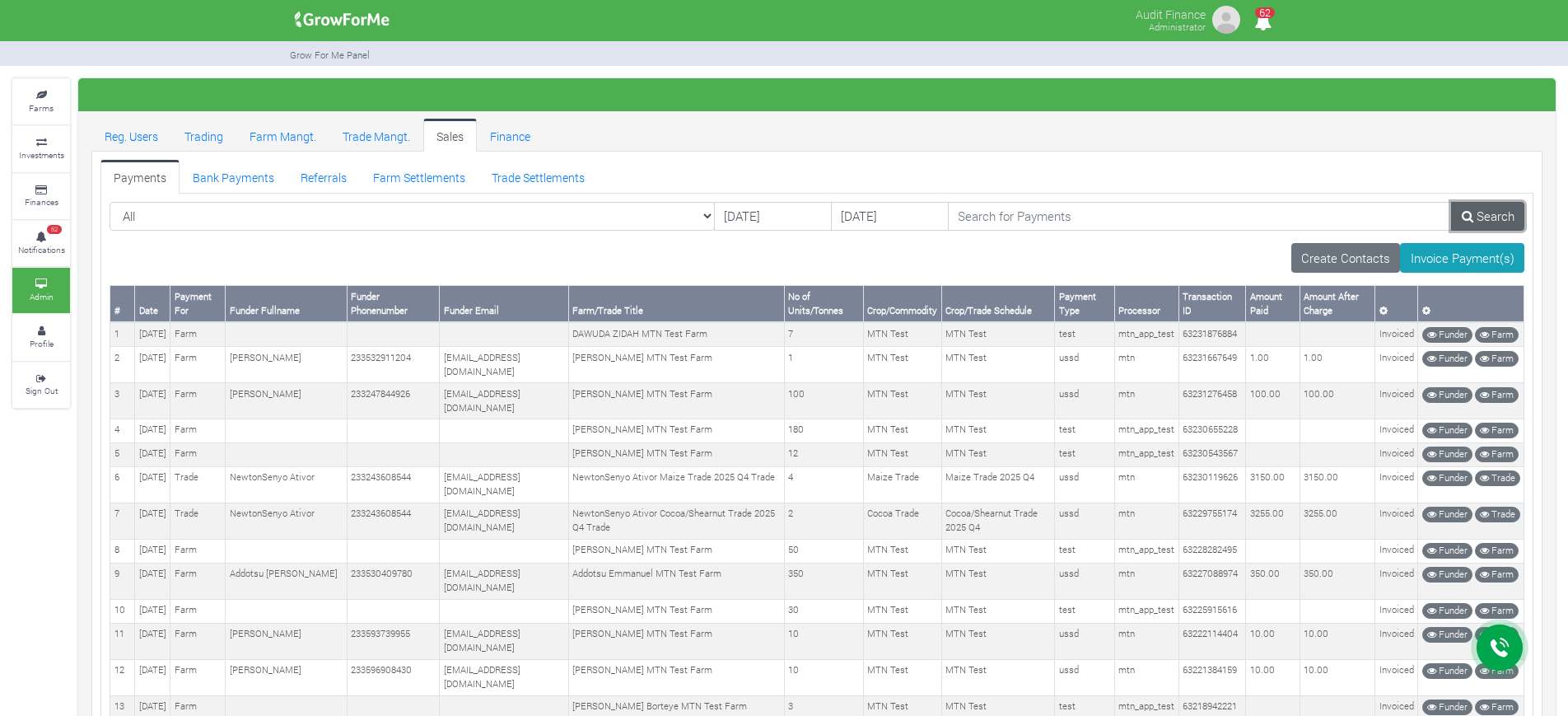
click at [1489, 220] on link "Search" at bounding box center [1488, 216] width 73 height 30
